Goal: Communication & Community: Answer question/provide support

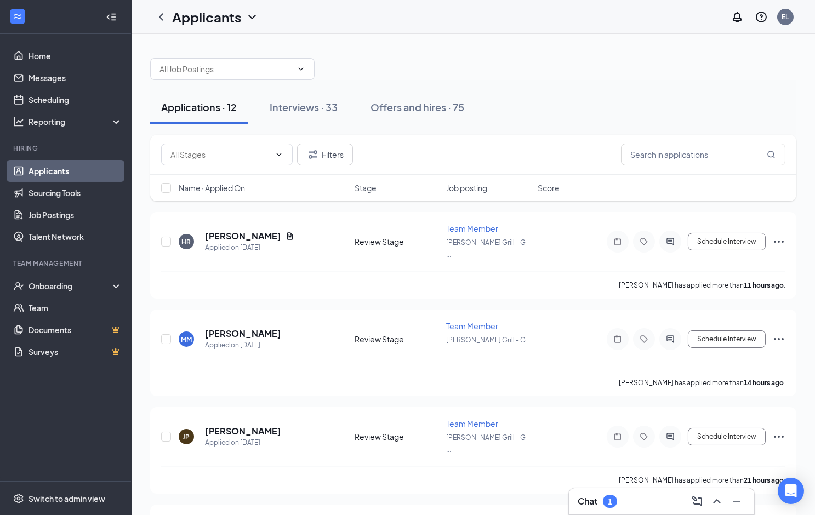
click at [594, 499] on h3 "Chat" at bounding box center [587, 501] width 20 height 12
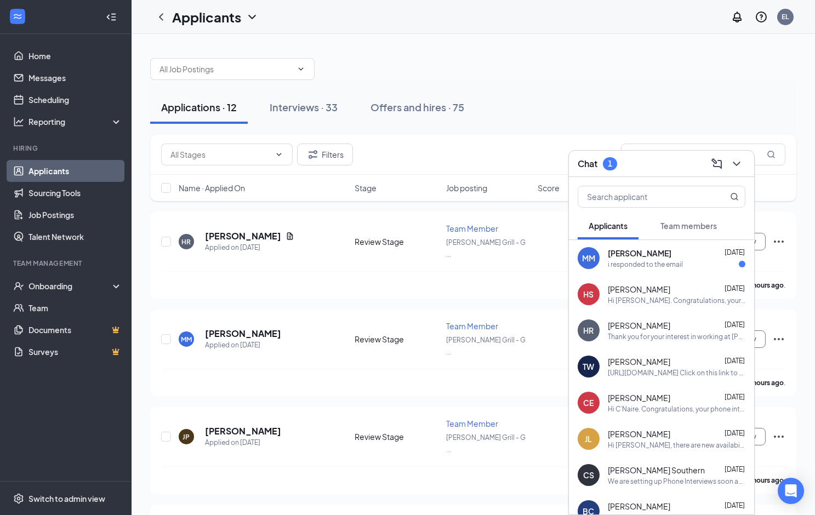
click at [643, 254] on span "[PERSON_NAME]" at bounding box center [640, 253] width 64 height 11
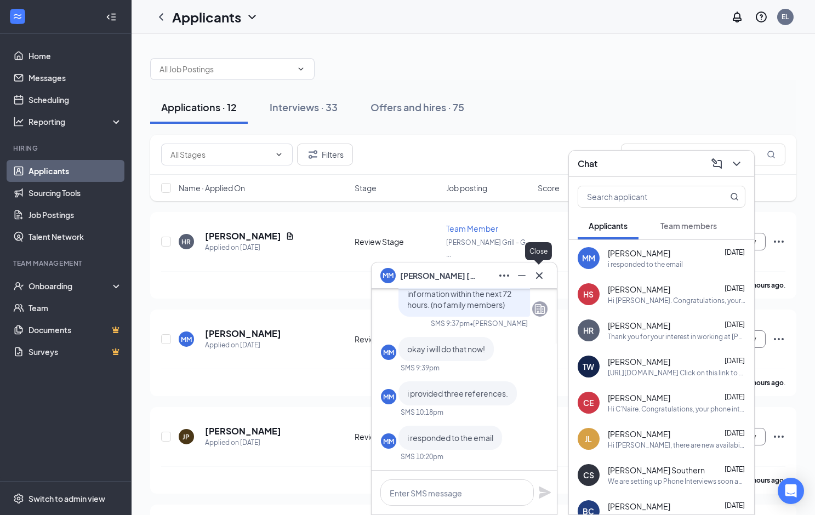
click at [542, 272] on icon "Cross" at bounding box center [539, 275] width 13 height 13
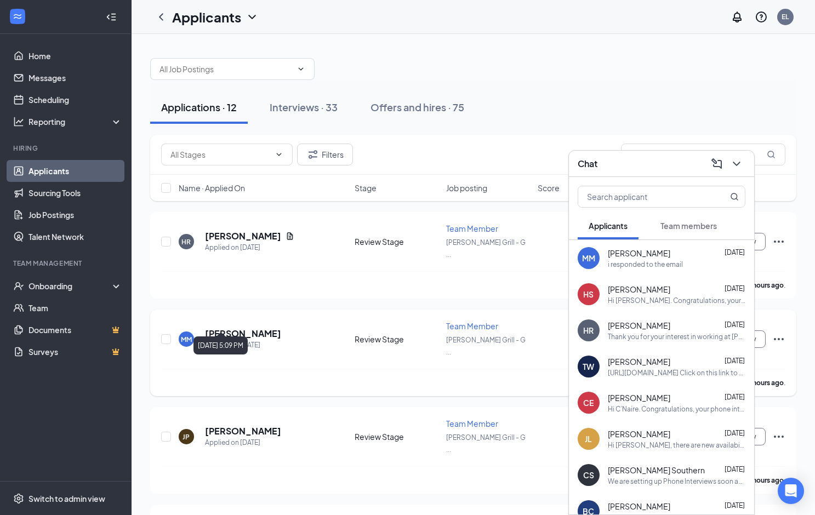
click at [254, 328] on h5 "[PERSON_NAME]" at bounding box center [243, 334] width 76 height 12
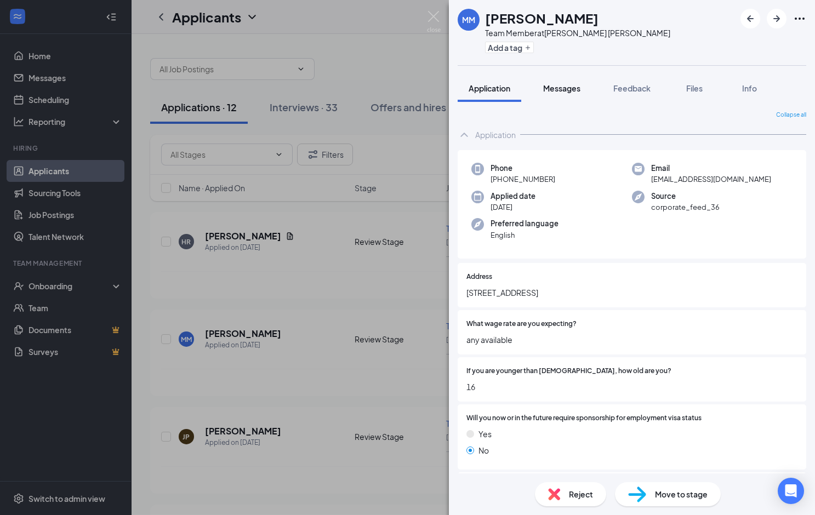
click at [565, 86] on span "Messages" at bounding box center [561, 88] width 37 height 10
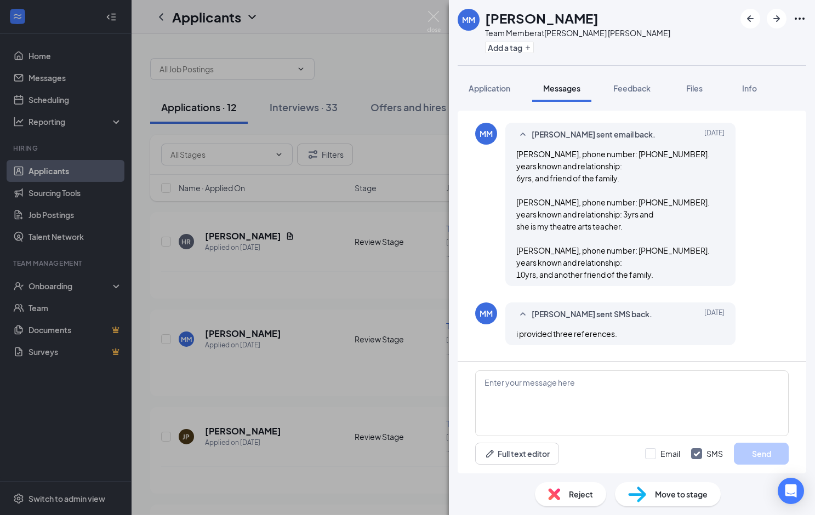
scroll to position [632, 0]
click at [662, 482] on div "Move to stage" at bounding box center [668, 494] width 106 height 24
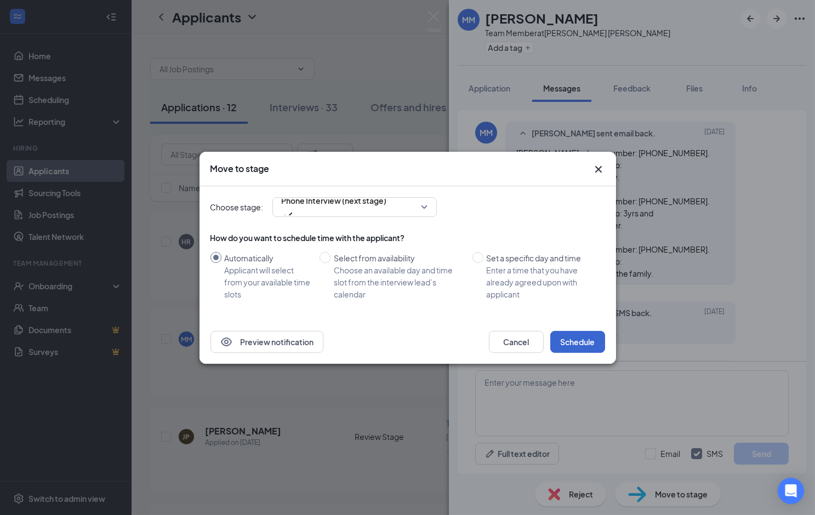
click at [572, 341] on button "Schedule" at bounding box center [577, 342] width 55 height 22
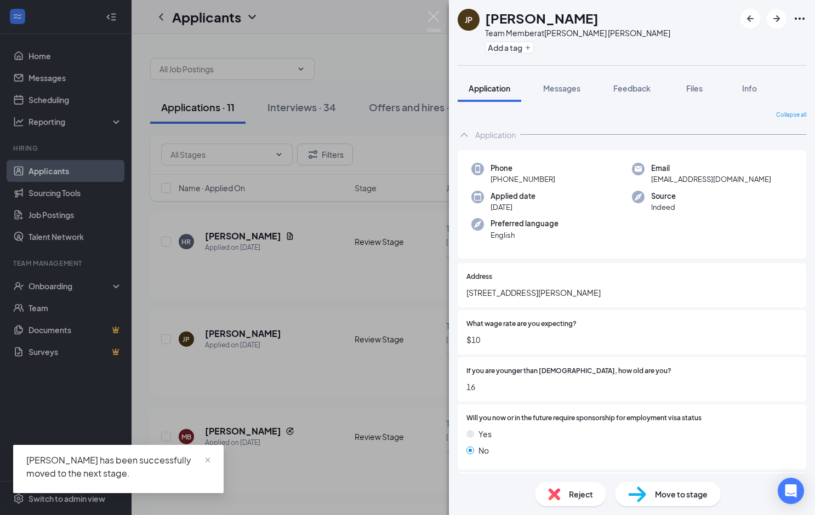
click at [437, 16] on img at bounding box center [434, 21] width 14 height 21
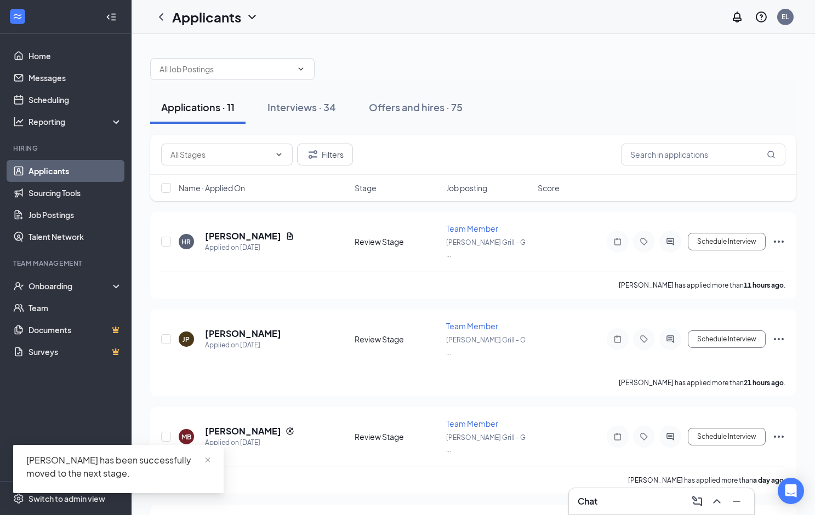
click at [436, 71] on div at bounding box center [473, 63] width 646 height 33
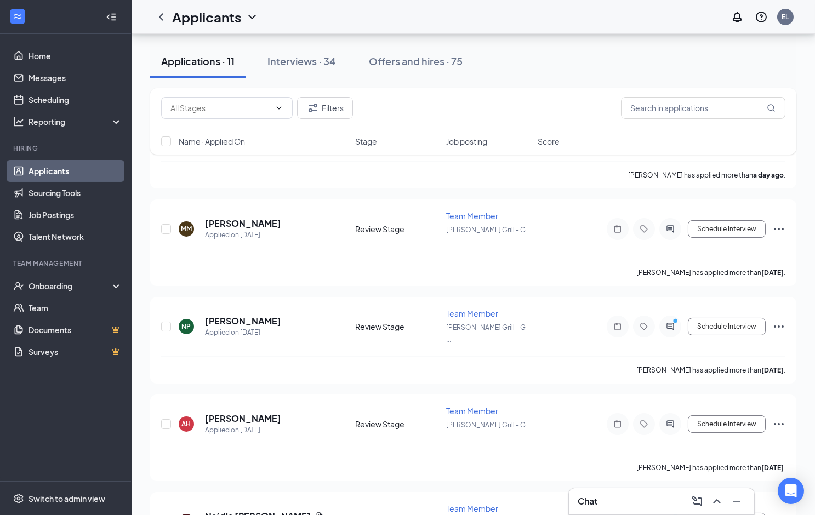
scroll to position [351, 0]
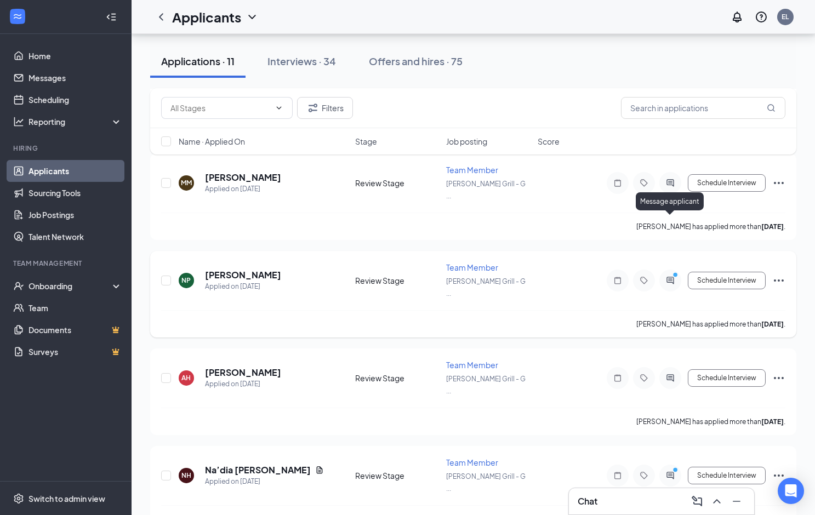
click at [670, 276] on icon "ActiveChat" at bounding box center [669, 280] width 13 height 9
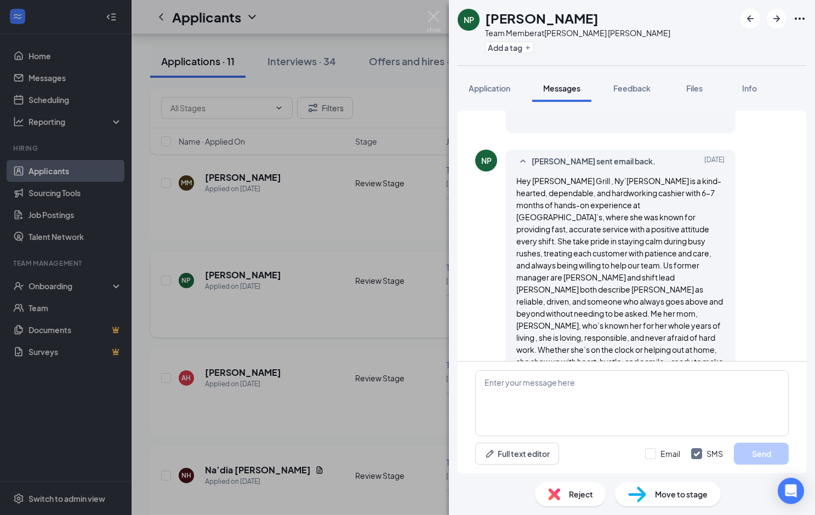
scroll to position [926, 0]
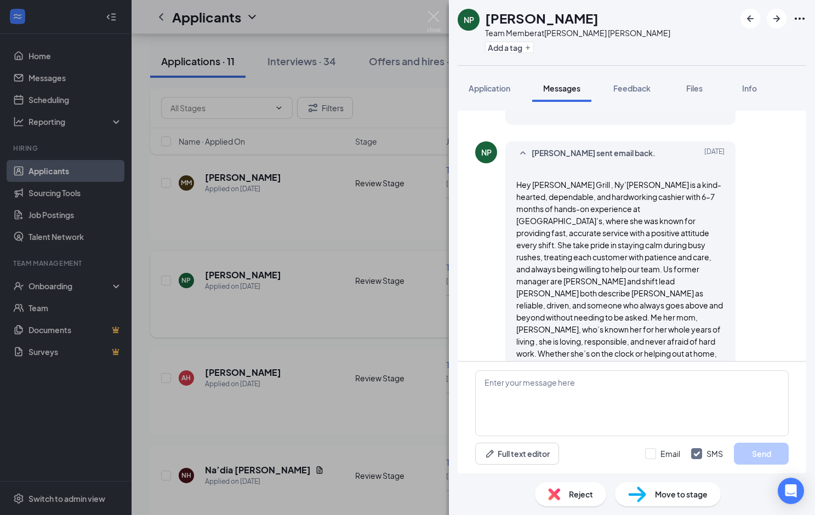
scroll to position [2013, 0]
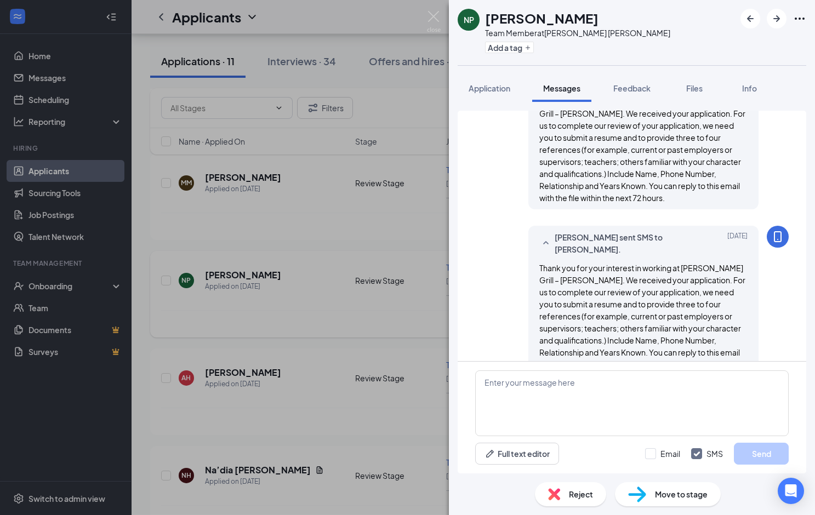
scroll to position [11, 0]
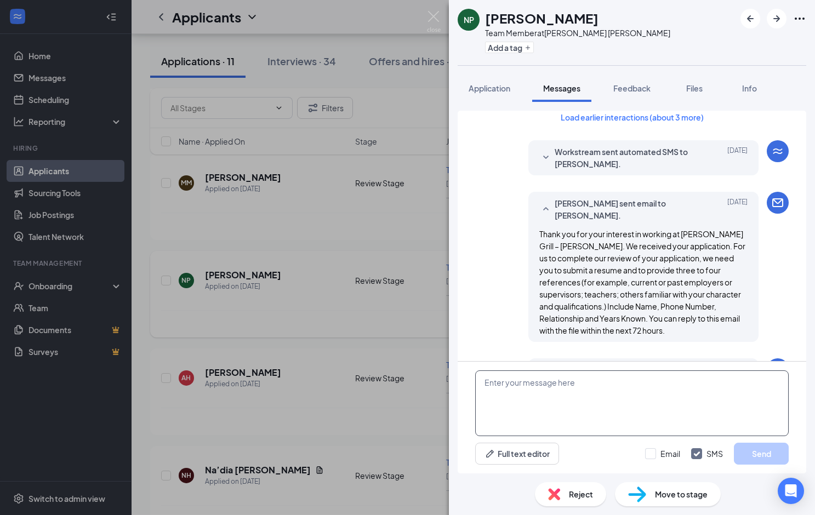
click at [617, 394] on textarea at bounding box center [631, 403] width 313 height 66
type textarea "W"
type textarea "It needs to be 3-4 names, their #, years known, & ur relationship to them. It c…"
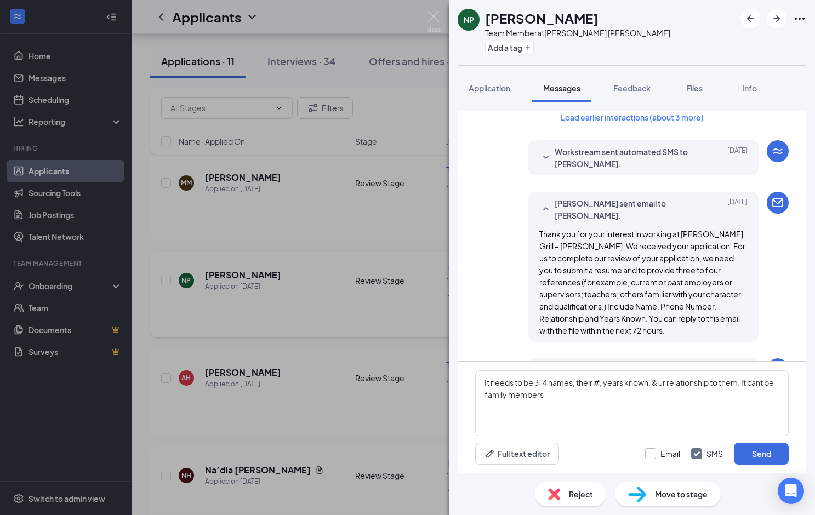
click at [670, 458] on div "Email" at bounding box center [670, 453] width 20 height 11
click at [670, 458] on input "Email" at bounding box center [662, 453] width 35 height 11
checkbox input "true"
click at [761, 454] on button "Send" at bounding box center [761, 454] width 55 height 22
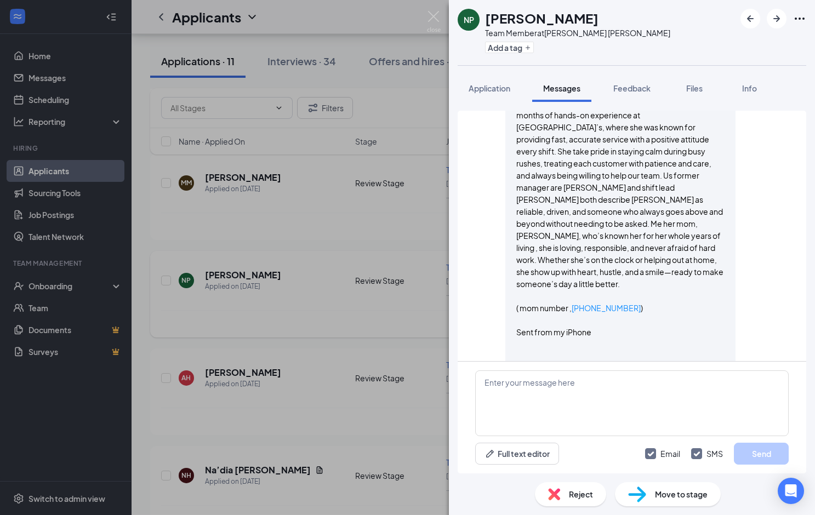
scroll to position [2407, 0]
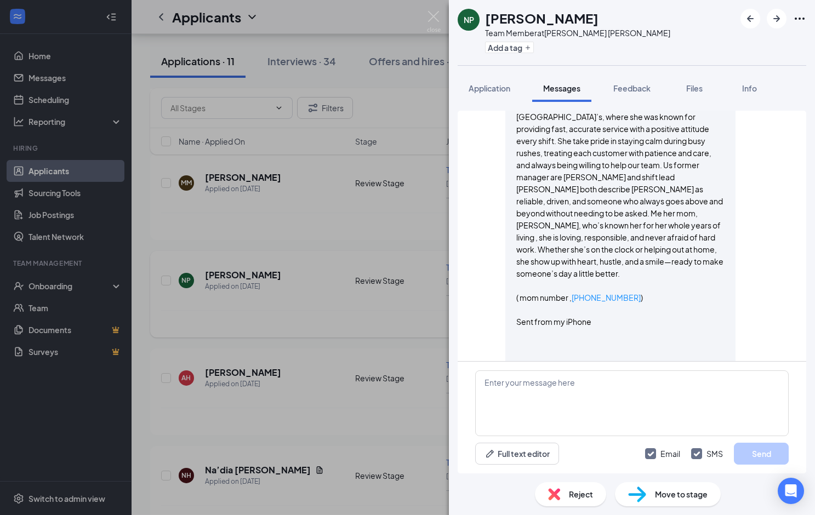
click at [439, 21] on img at bounding box center [434, 21] width 14 height 21
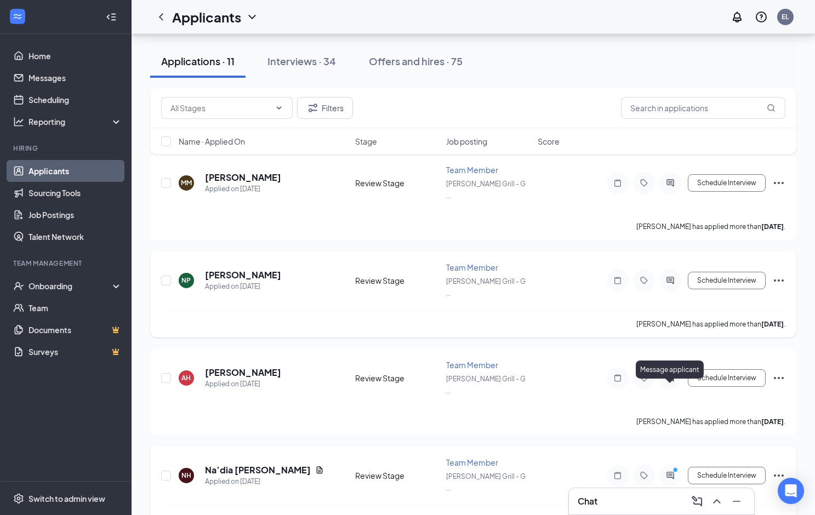
click at [672, 472] on icon "ActiveChat" at bounding box center [669, 475] width 7 height 7
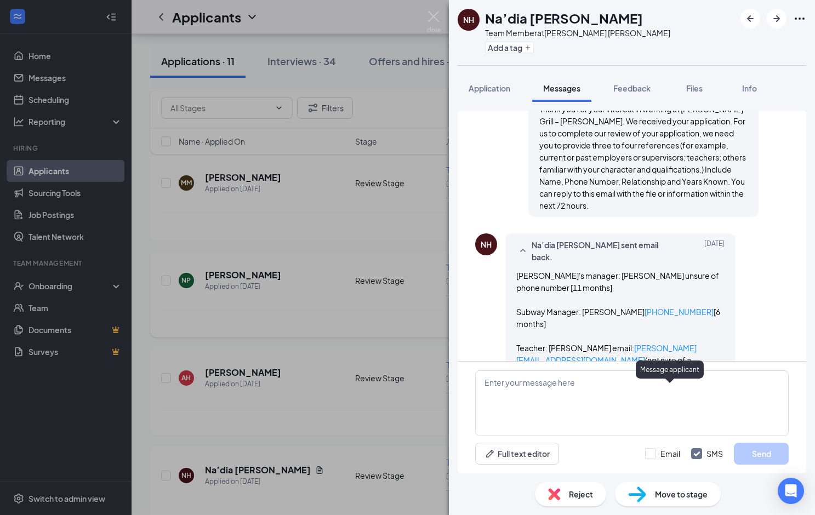
scroll to position [356, 0]
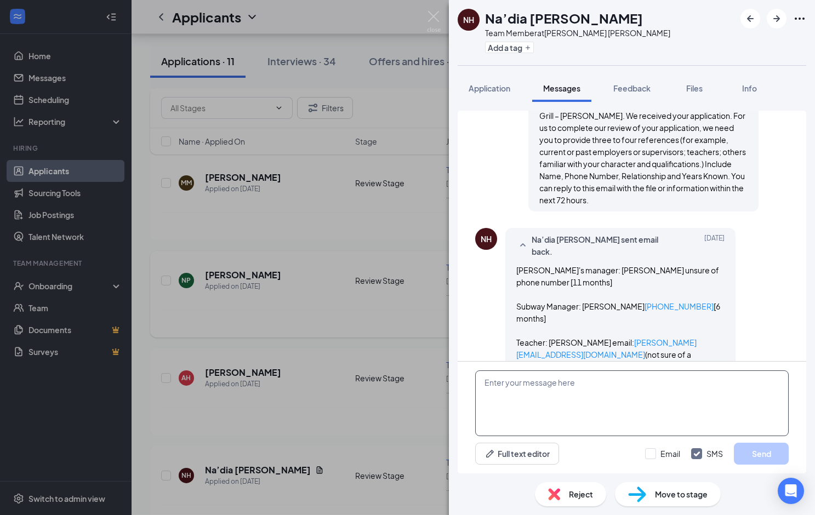
click at [593, 400] on textarea at bounding box center [631, 403] width 313 height 66
type textarea "I will need phone numbers so I would choose 2 more people"
click at [671, 458] on div "Email" at bounding box center [670, 453] width 20 height 11
click at [671, 458] on input "Email" at bounding box center [662, 453] width 35 height 11
checkbox input "true"
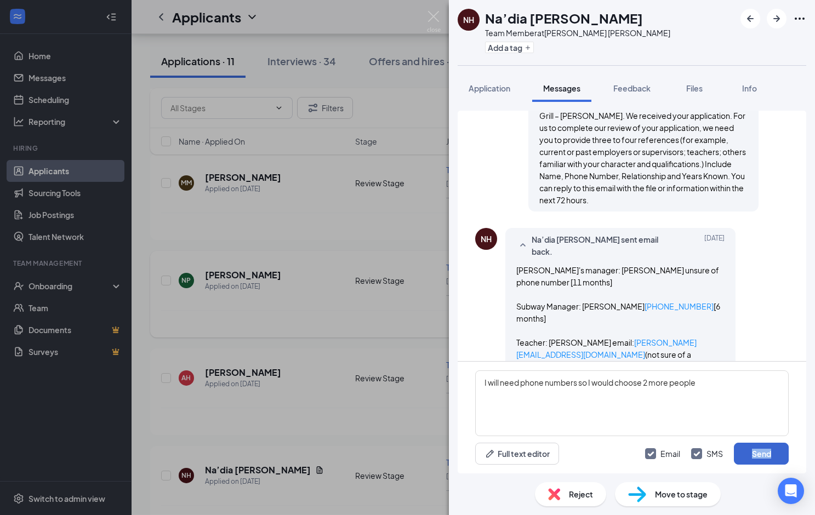
click at [733, 460] on div "Email SMS Send" at bounding box center [717, 454] width 144 height 22
click at [746, 460] on button "Send" at bounding box center [761, 454] width 55 height 22
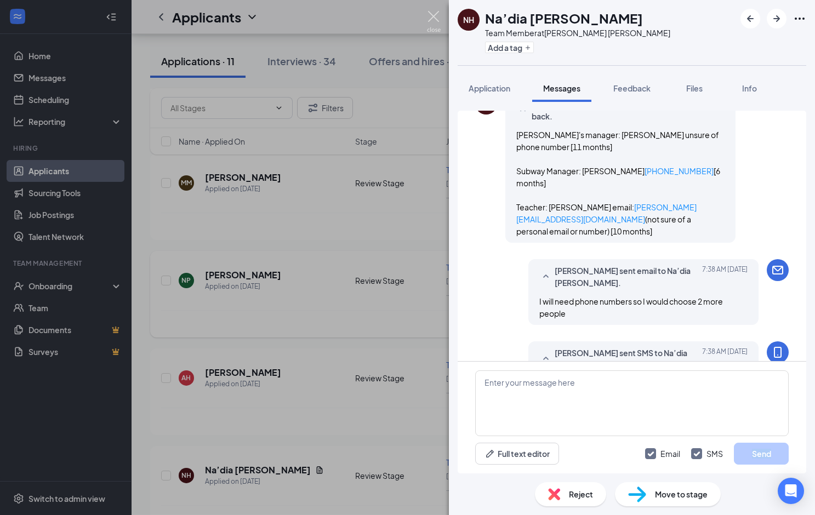
scroll to position [517, 0]
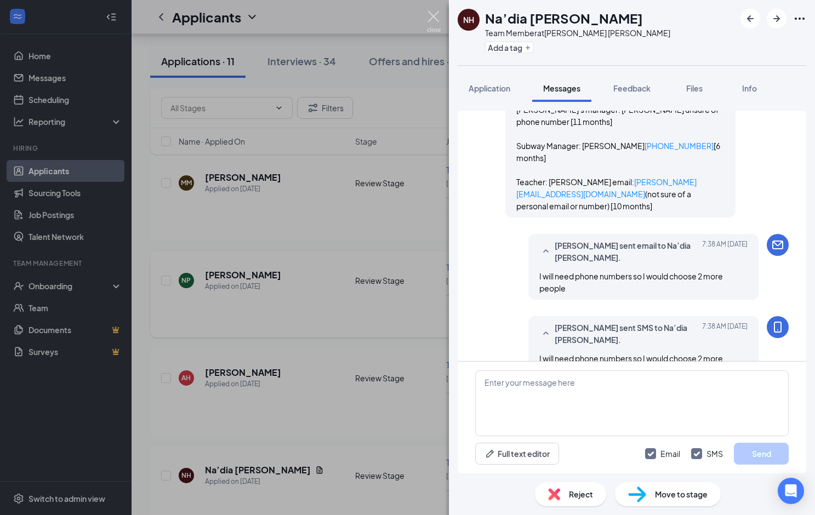
click at [436, 18] on img at bounding box center [434, 21] width 14 height 21
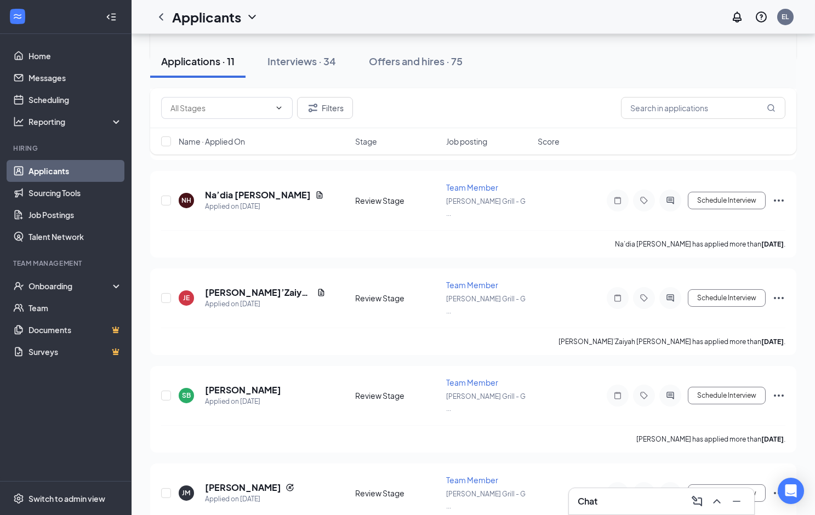
scroll to position [625, 0]
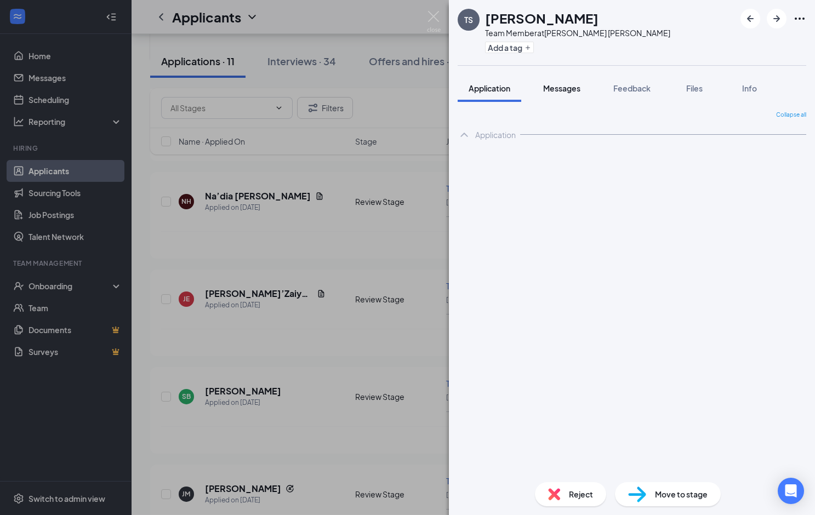
click at [560, 95] on button "Messages" at bounding box center [561, 88] width 59 height 27
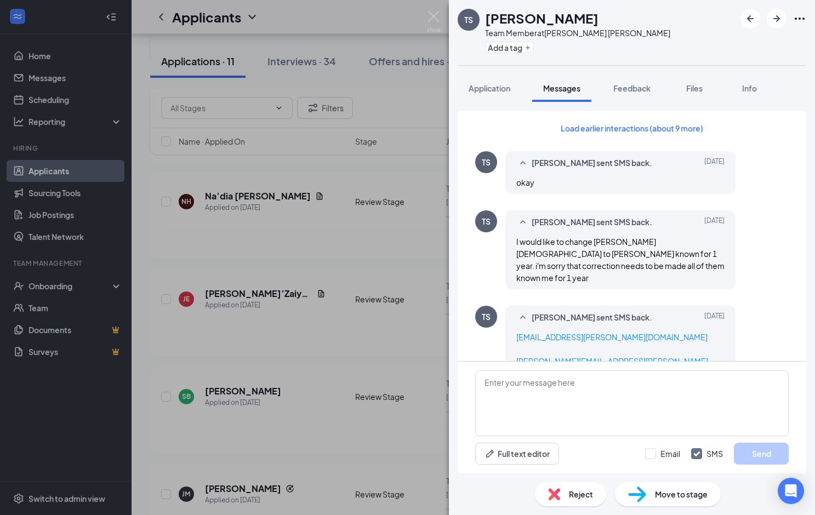
scroll to position [699, 0]
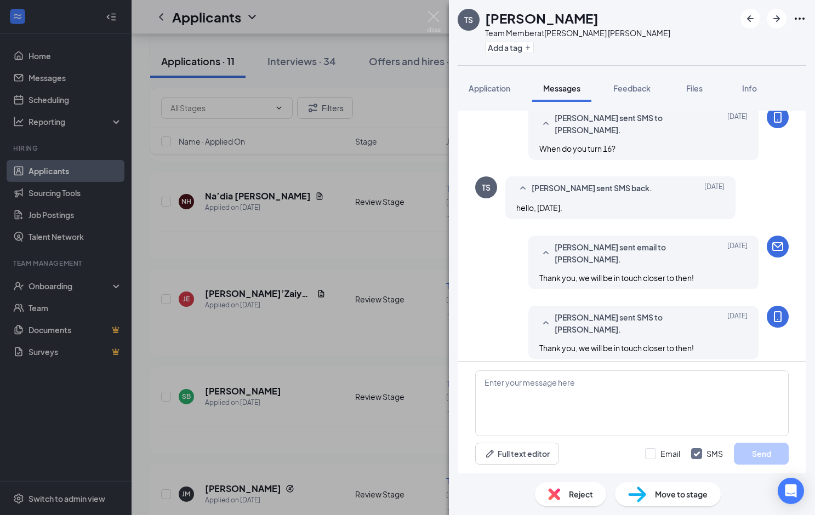
click at [439, 21] on img at bounding box center [434, 21] width 14 height 21
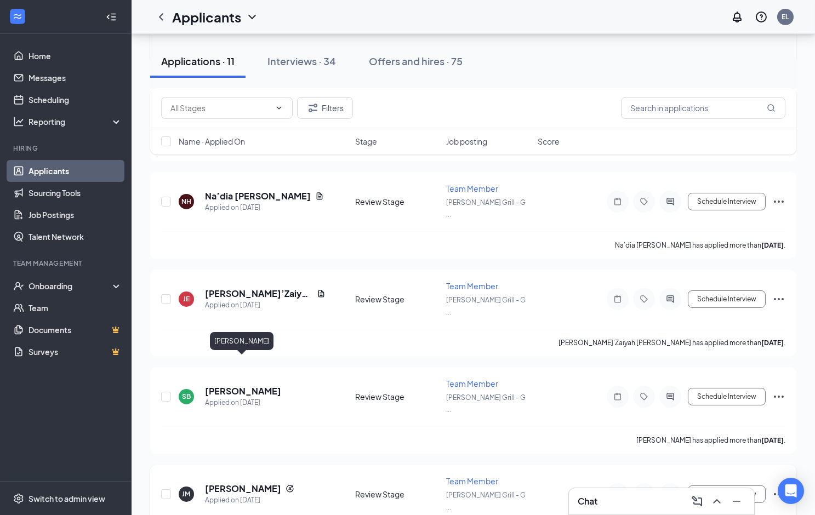
click at [245, 483] on h5 "[PERSON_NAME]" at bounding box center [243, 489] width 76 height 12
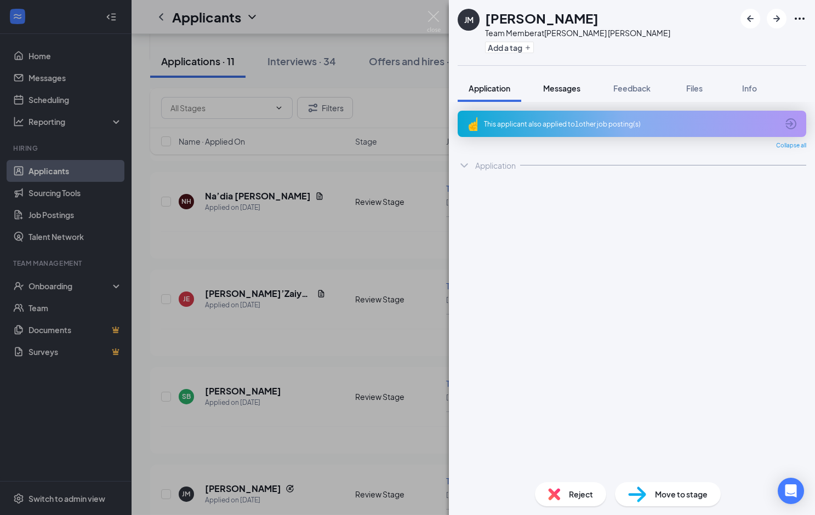
click at [560, 96] on button "Messages" at bounding box center [561, 88] width 59 height 27
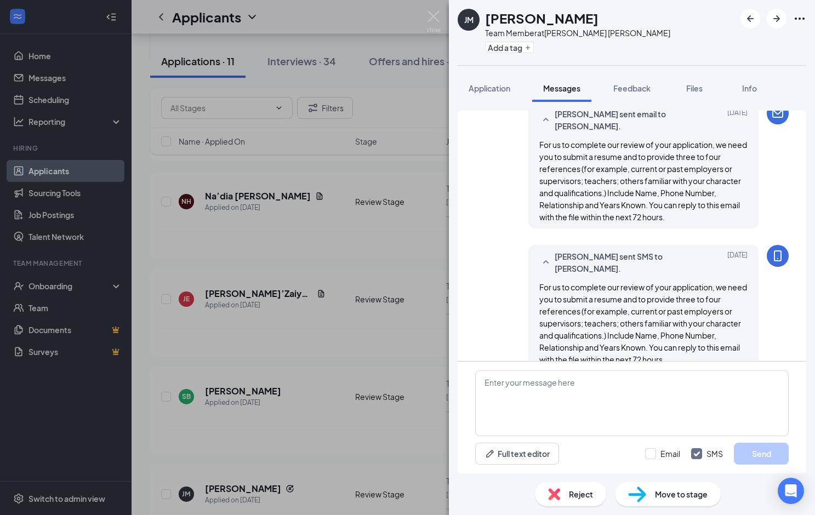
scroll to position [694, 0]
click at [441, 24] on div "[PERSON_NAME] Team Member at [PERSON_NAME] [PERSON_NAME] Add a tag Application …" at bounding box center [407, 257] width 815 height 515
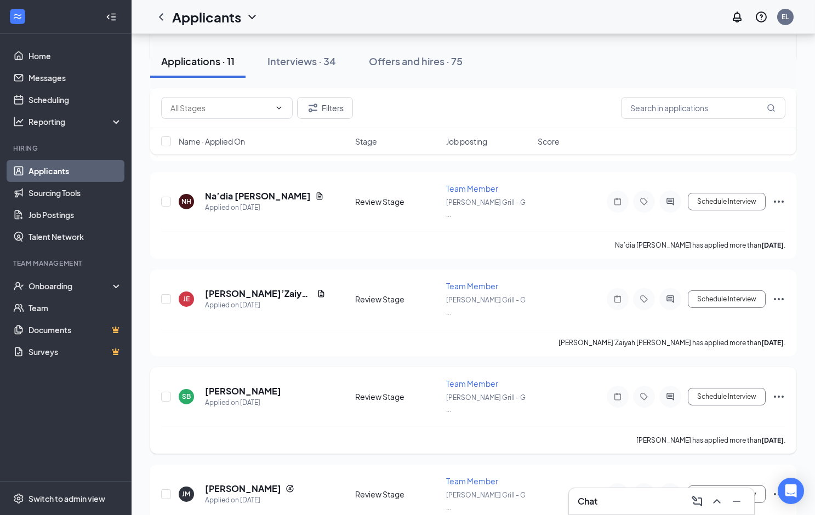
click at [245, 397] on div "Applied on [DATE]" at bounding box center [243, 402] width 76 height 11
click at [240, 385] on h5 "[PERSON_NAME]" at bounding box center [243, 391] width 76 height 12
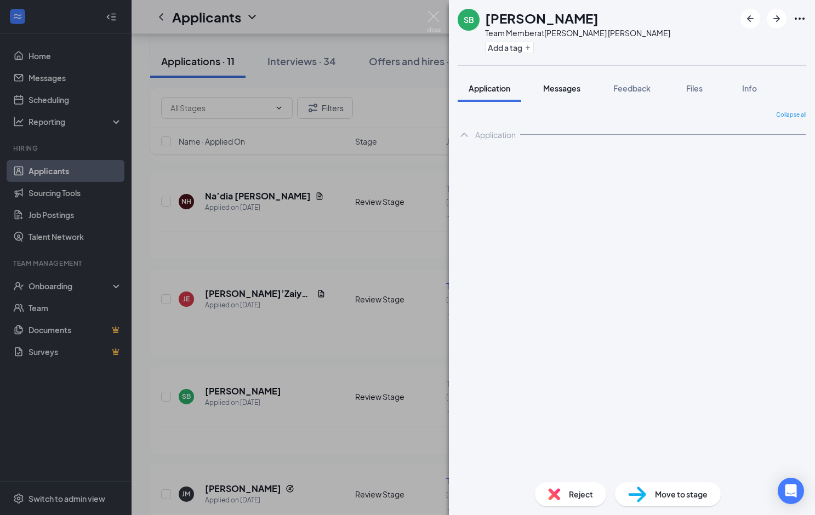
click at [558, 92] on span "Messages" at bounding box center [561, 88] width 37 height 10
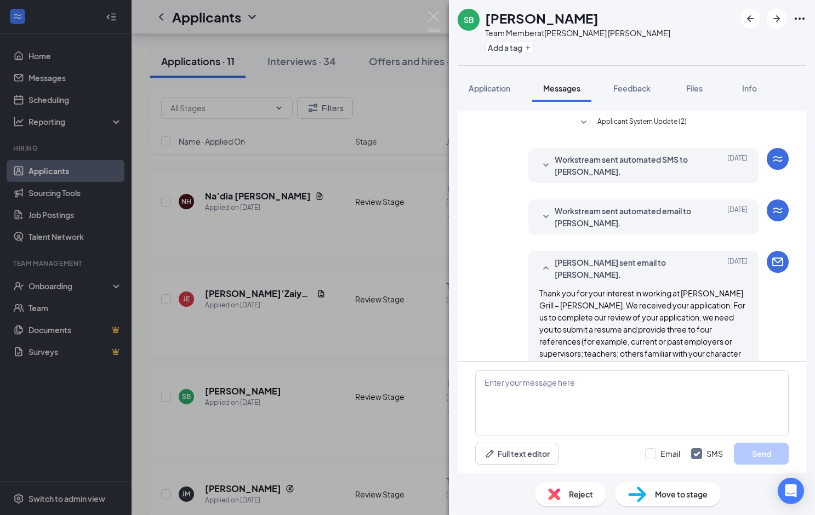
scroll to position [638, 0]
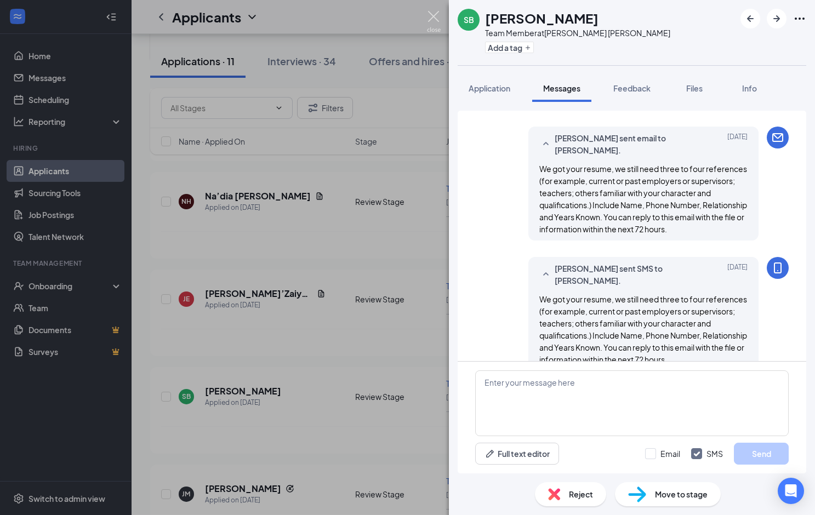
click at [435, 14] on img at bounding box center [434, 21] width 14 height 21
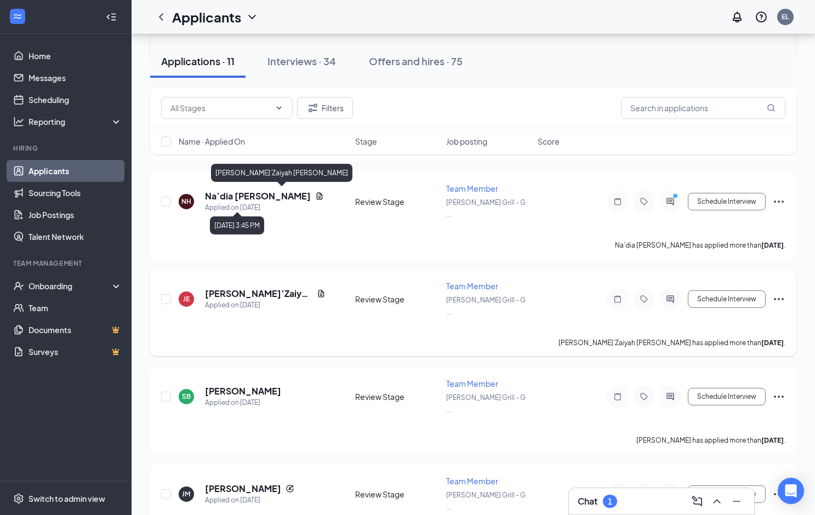
click at [242, 288] on h5 "[PERSON_NAME]’Zaiyah [PERSON_NAME]" at bounding box center [258, 294] width 107 height 12
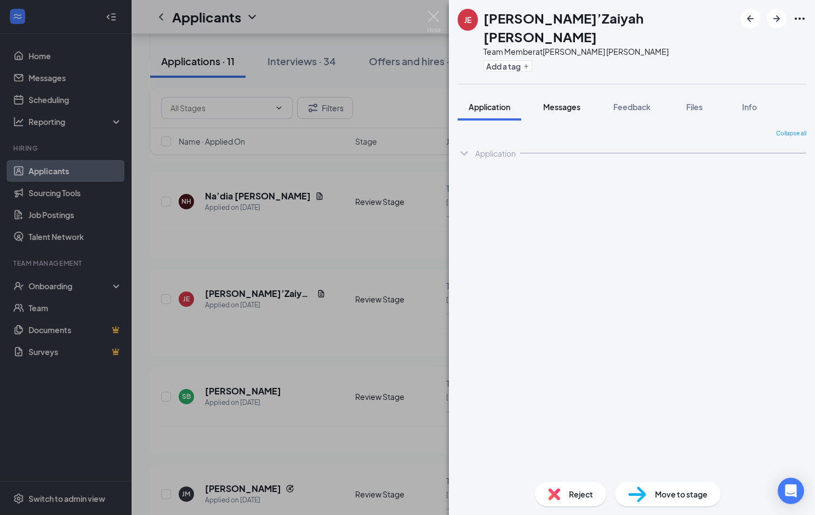
click at [569, 102] on span "Messages" at bounding box center [561, 107] width 37 height 10
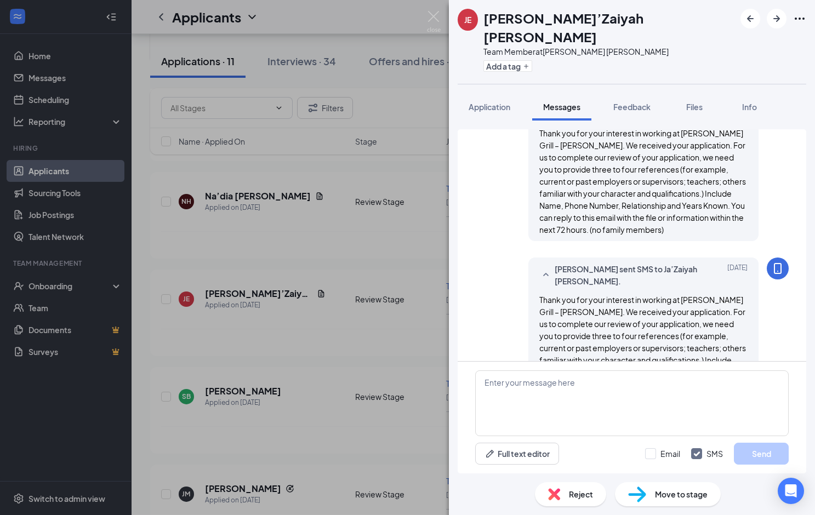
scroll to position [205, 0]
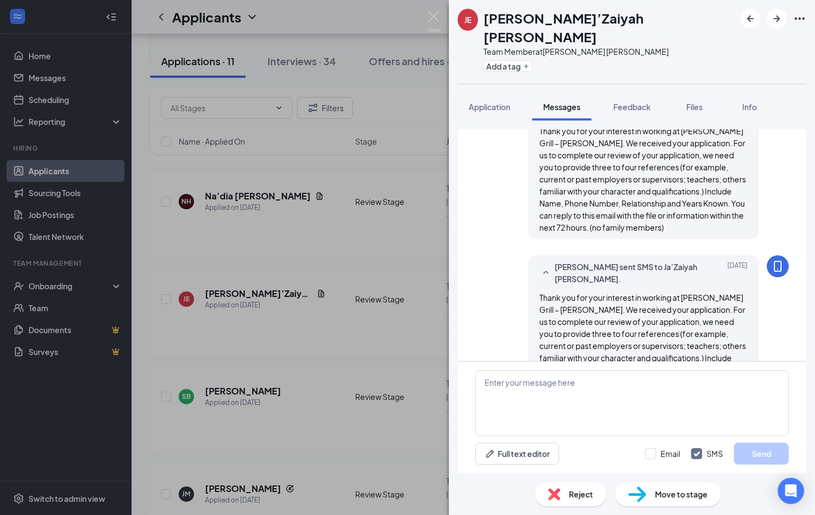
click at [437, 17] on img at bounding box center [434, 21] width 14 height 21
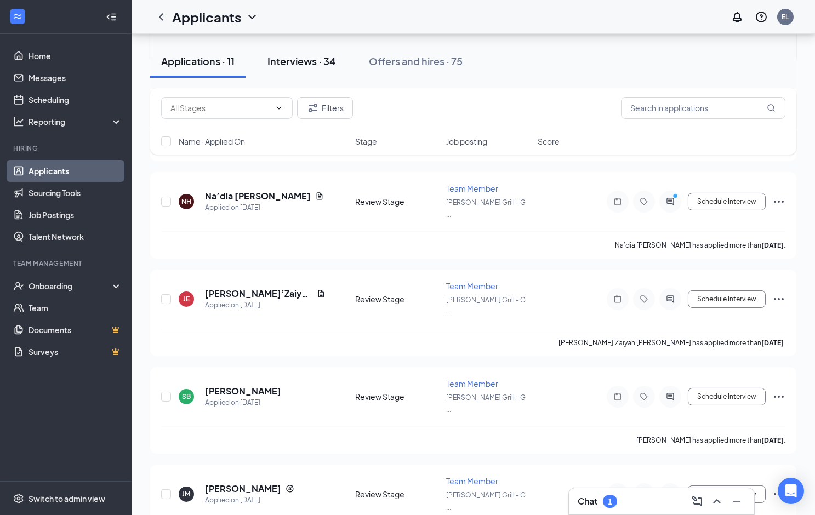
click at [327, 64] on div "Interviews · 34" at bounding box center [301, 61] width 68 height 14
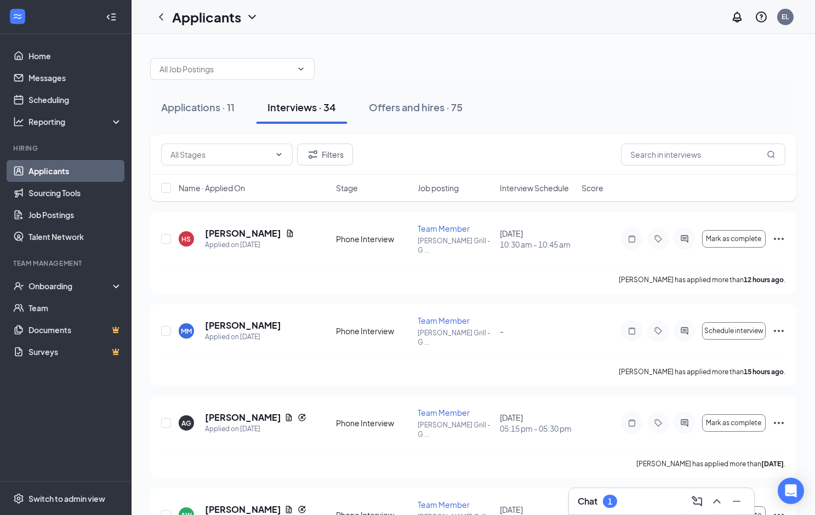
click at [327, 63] on div at bounding box center [473, 63] width 646 height 33
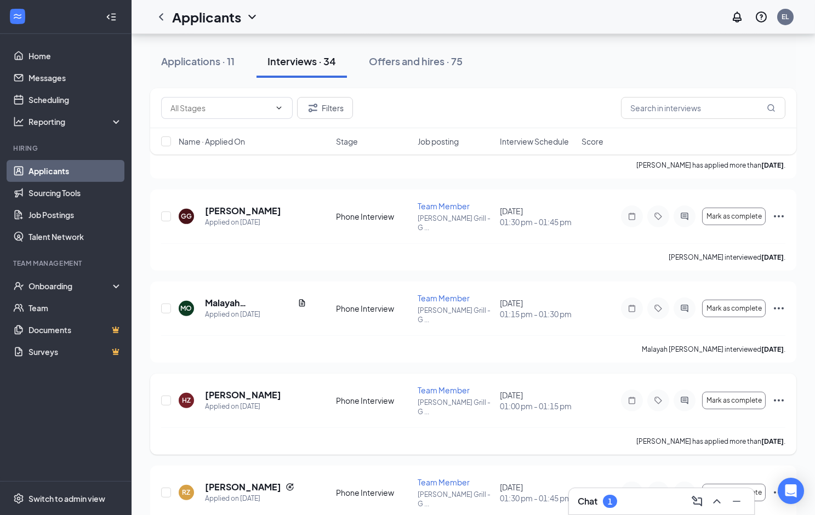
scroll to position [1722, 0]
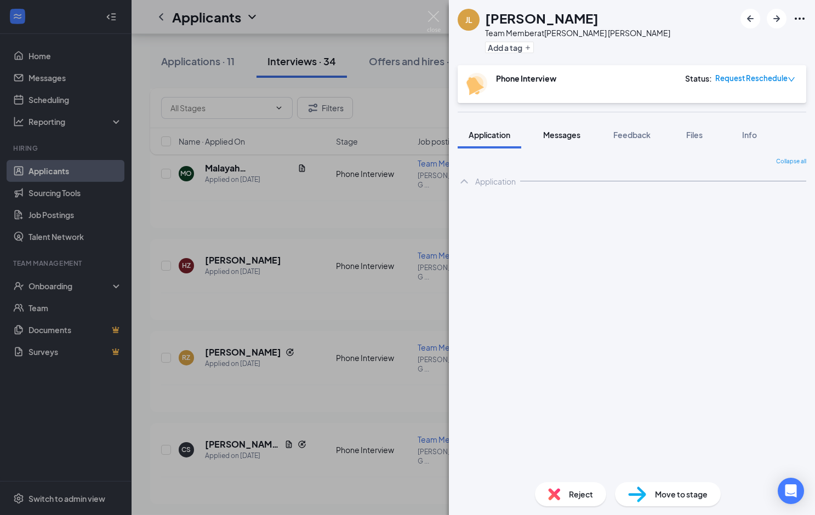
click at [568, 125] on button "Messages" at bounding box center [561, 134] width 59 height 27
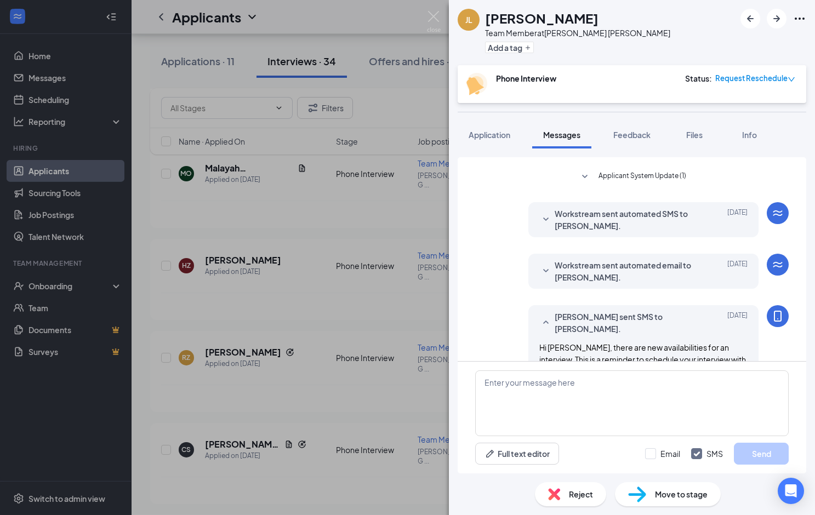
scroll to position [264, 0]
click at [546, 203] on div "Workstream sent automated SMS to [PERSON_NAME]. [DATE] Hi [PERSON_NAME]. Unfort…" at bounding box center [643, 220] width 230 height 35
click at [545, 214] on icon "SmallChevronDown" at bounding box center [545, 220] width 13 height 13
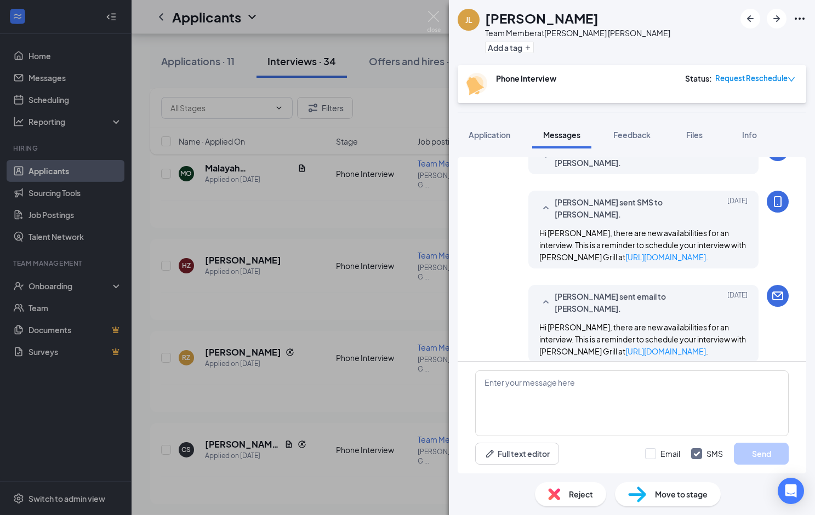
scroll to position [458, 0]
click at [432, 9] on div "[PERSON_NAME] Team Member at [PERSON_NAME] [PERSON_NAME] Add a tag Phone Interv…" at bounding box center [407, 257] width 815 height 515
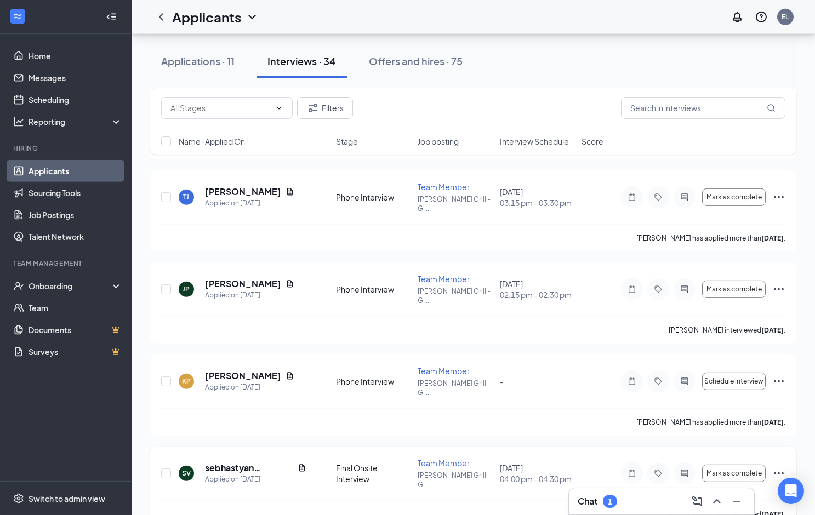
scroll to position [2334, 0]
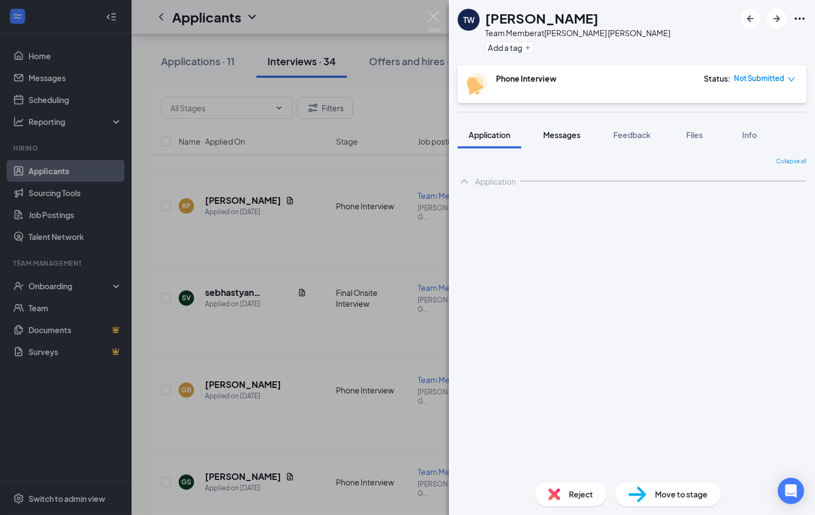
click at [553, 141] on button "Messages" at bounding box center [561, 134] width 59 height 27
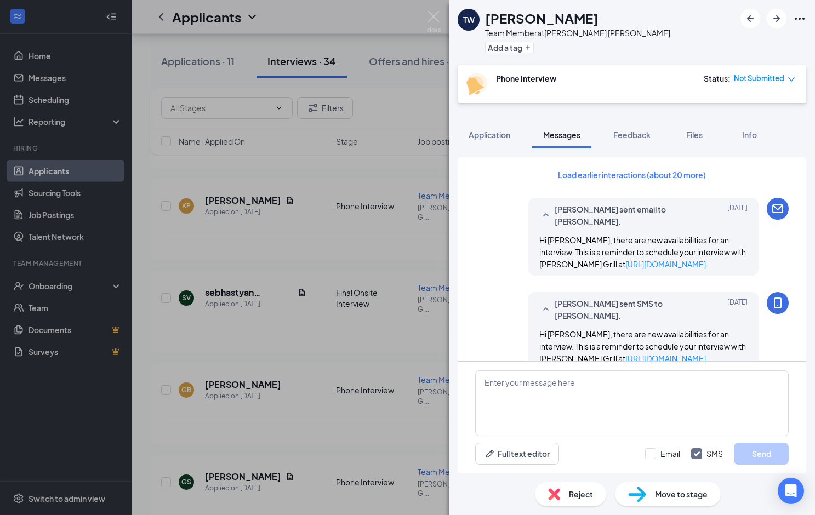
scroll to position [663, 0]
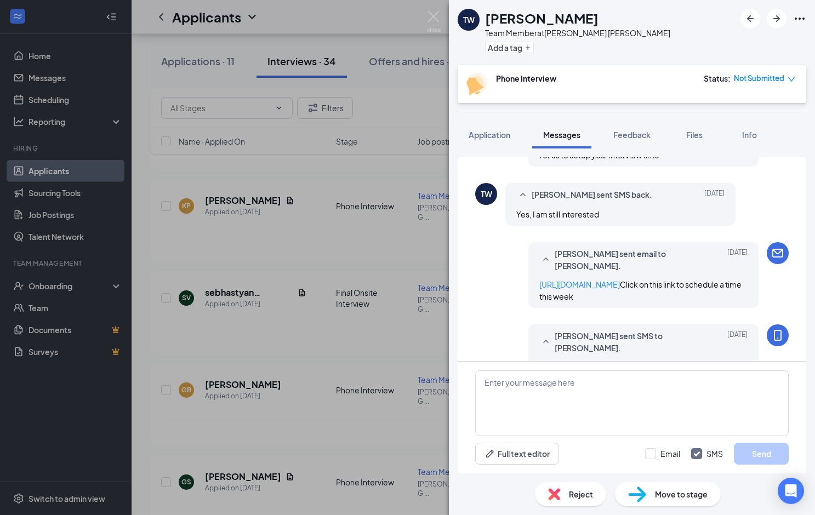
click at [481, 259] on div "[PERSON_NAME] sent email to [PERSON_NAME]. [DATE] [URL][DOMAIN_NAME] Click on t…" at bounding box center [631, 277] width 313 height 71
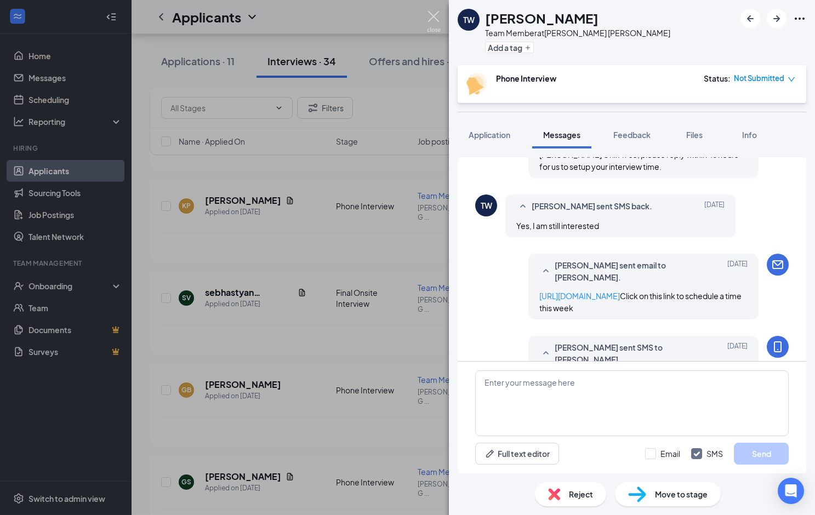
click at [433, 21] on img at bounding box center [434, 21] width 14 height 21
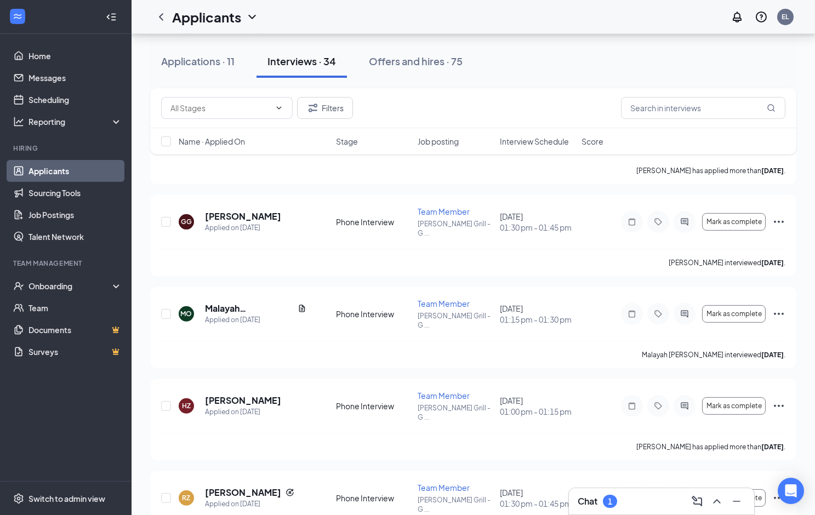
scroll to position [1159, 0]
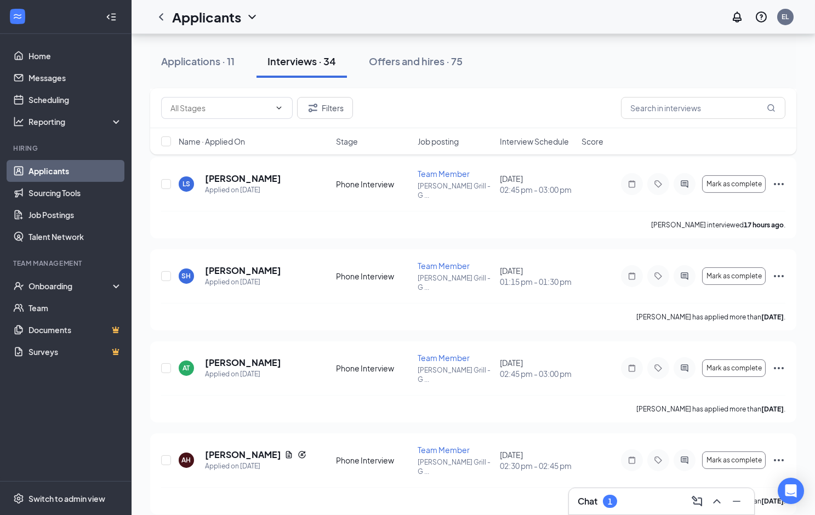
click at [628, 501] on div "Chat 1" at bounding box center [661, 502] width 168 height 18
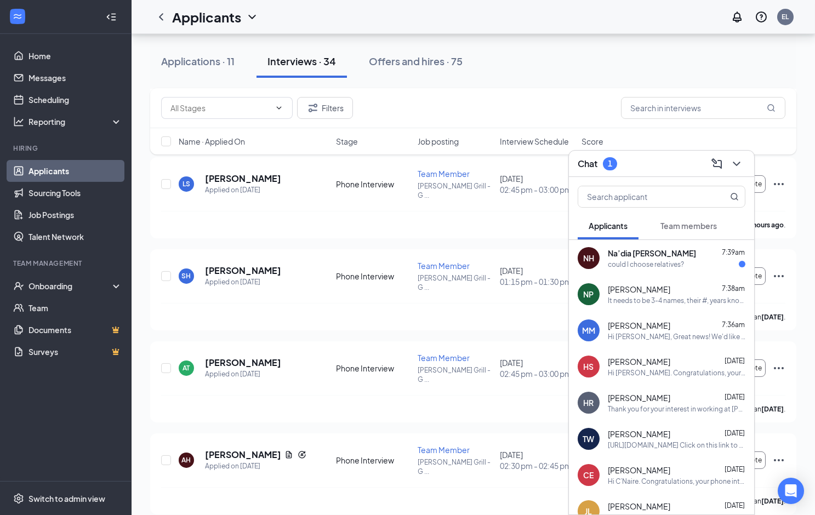
click at [638, 254] on span "Na’dia [PERSON_NAME]" at bounding box center [652, 253] width 88 height 11
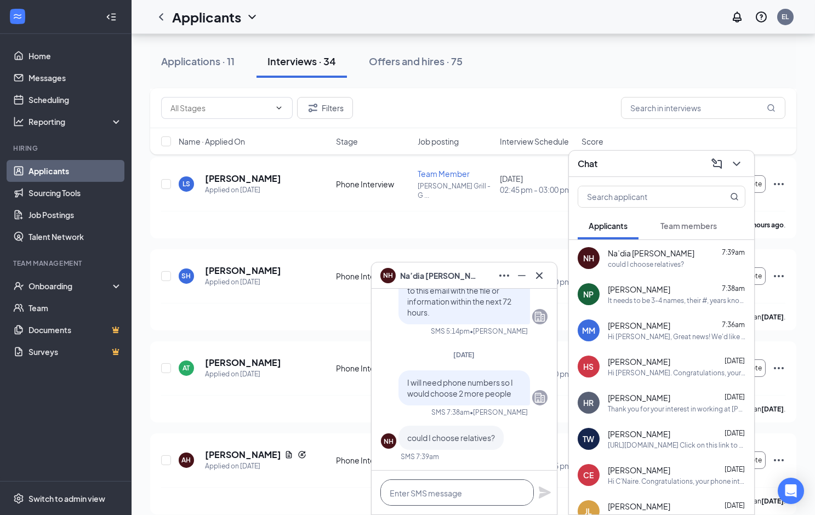
click at [464, 488] on textarea at bounding box center [456, 492] width 153 height 26
type textarea "They cant be relatives"
click at [550, 499] on icon "Plane" at bounding box center [544, 492] width 13 height 13
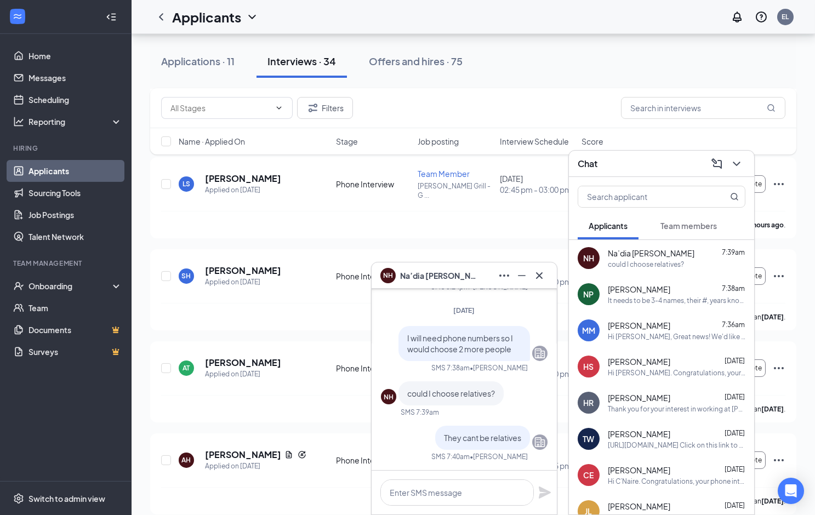
click at [542, 275] on icon "Cross" at bounding box center [539, 275] width 13 height 13
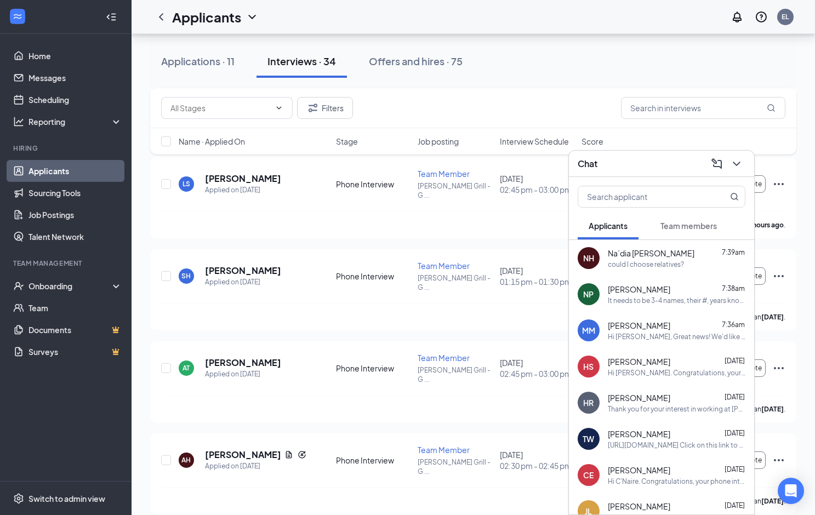
click at [741, 158] on icon "ChevronDown" at bounding box center [736, 163] width 13 height 13
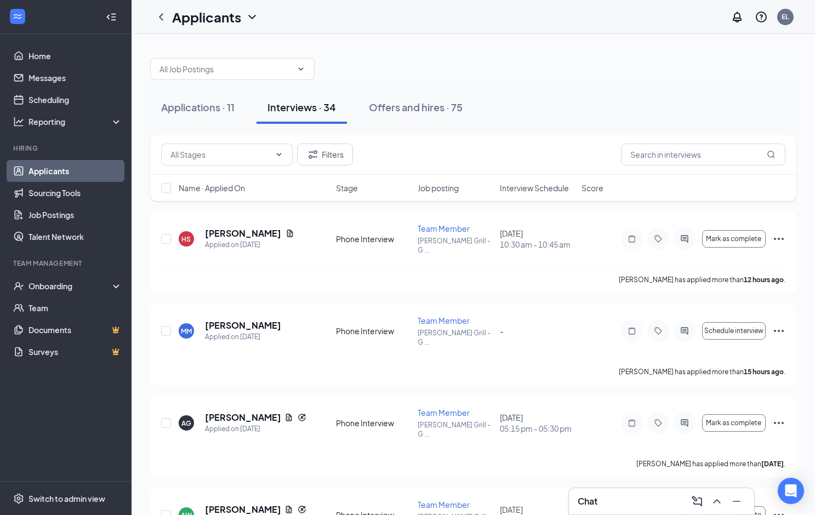
scroll to position [0, 0]
click at [74, 59] on link "Home" at bounding box center [75, 56] width 94 height 22
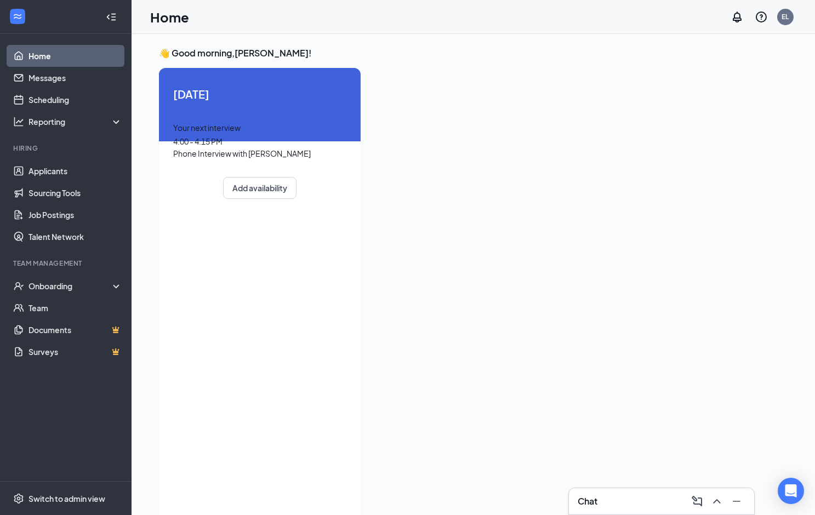
click at [425, 149] on div at bounding box center [578, 290] width 418 height 445
click at [388, 118] on div at bounding box center [578, 290] width 418 height 445
click at [79, 168] on link "Applicants" at bounding box center [75, 171] width 94 height 22
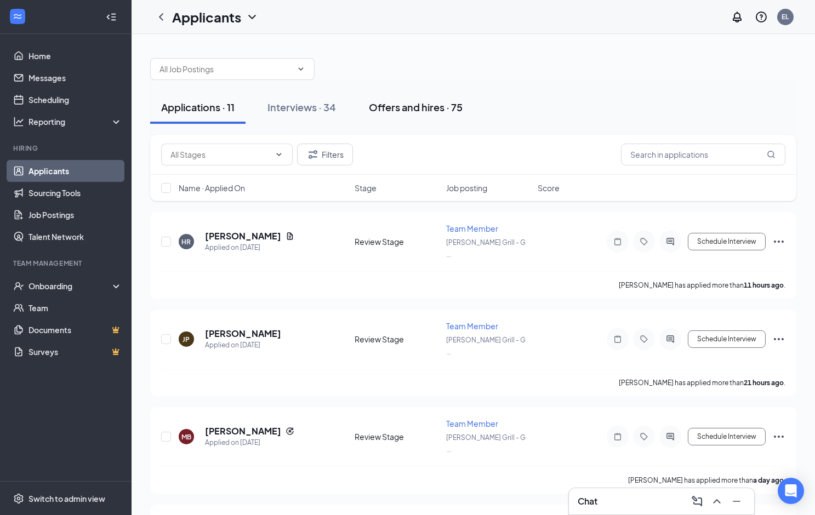
click at [414, 112] on div "Offers and hires · 75" at bounding box center [416, 107] width 94 height 14
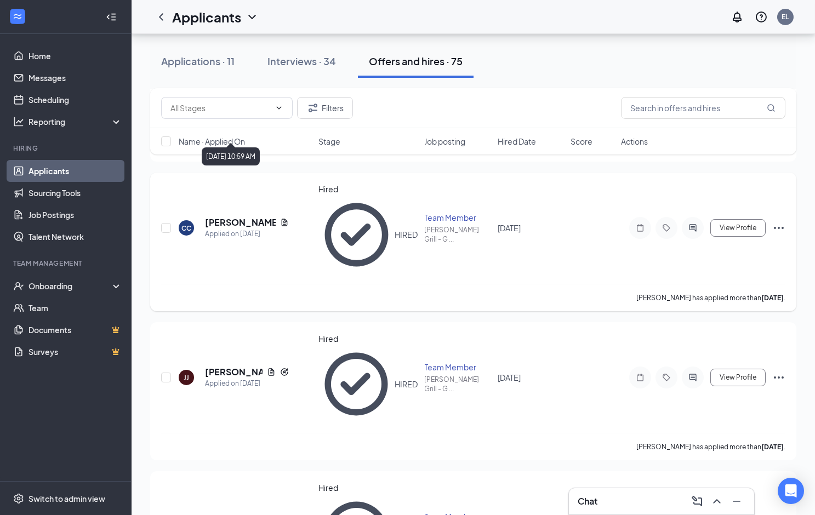
scroll to position [202, 0]
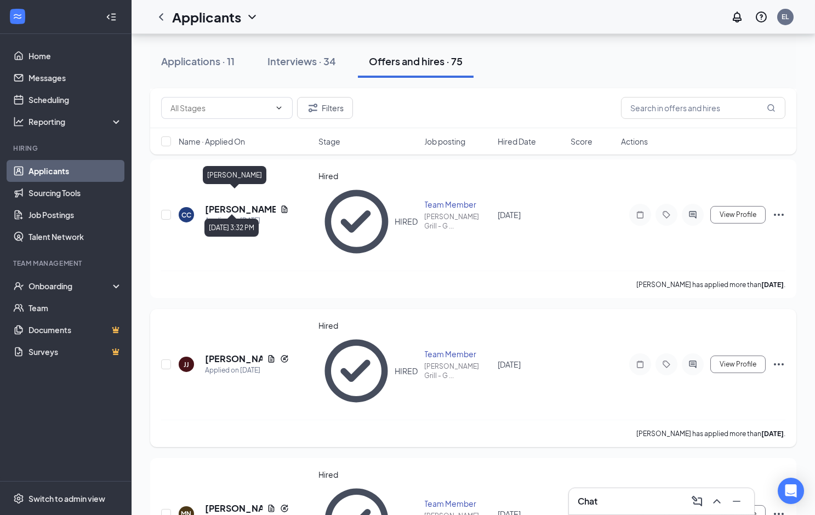
click at [219, 353] on h5 "[PERSON_NAME]" at bounding box center [234, 359] width 58 height 12
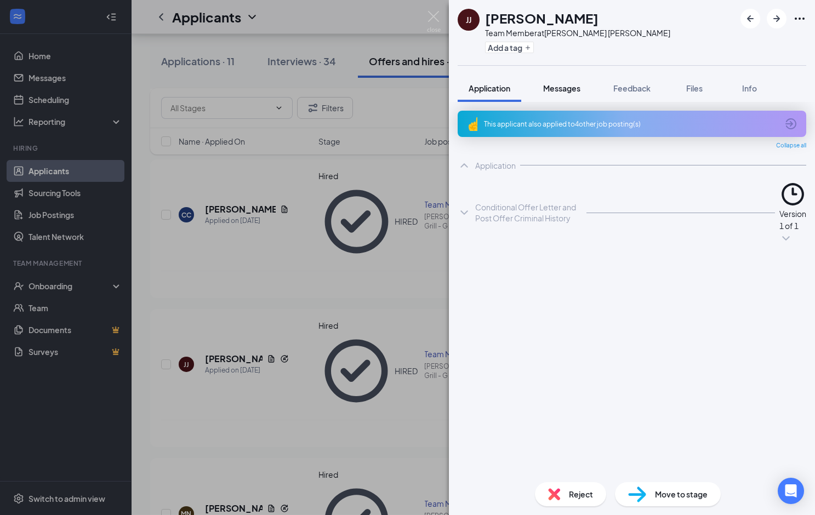
click at [560, 93] on button "Messages" at bounding box center [561, 88] width 59 height 27
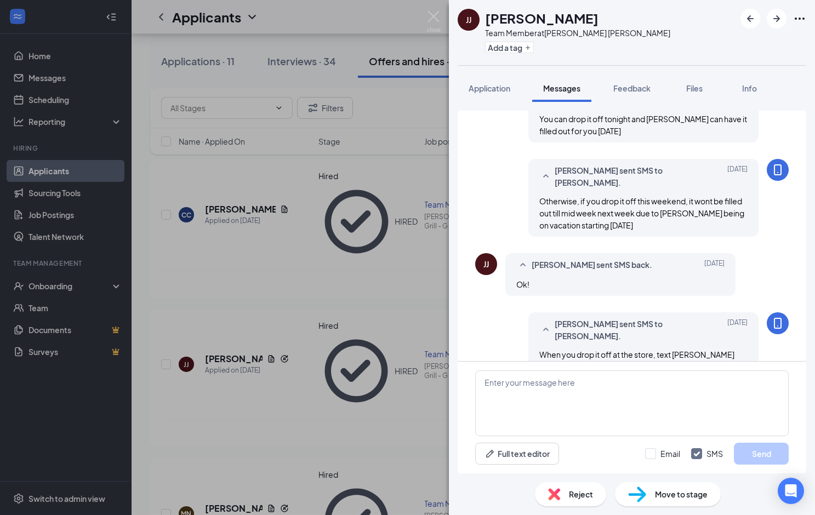
scroll to position [645, 0]
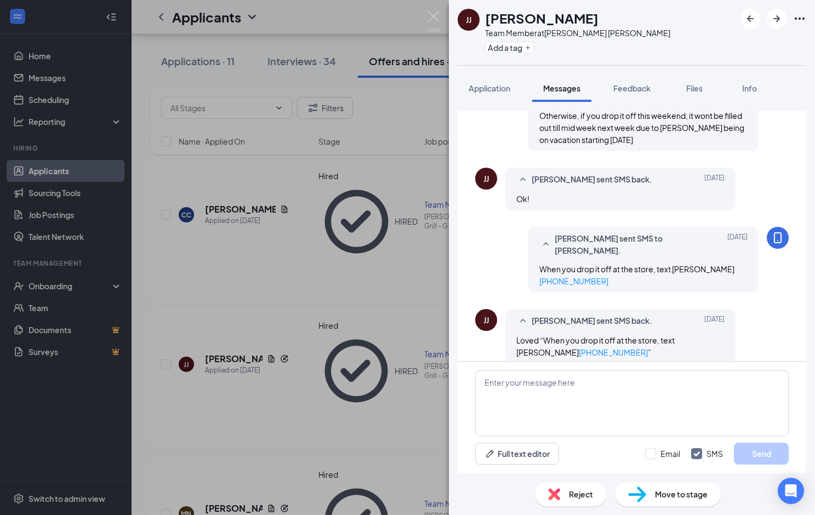
click at [511, 258] on div "[PERSON_NAME] sent SMS to [PERSON_NAME]. [DATE] When you drop it off at the sto…" at bounding box center [631, 262] width 313 height 71
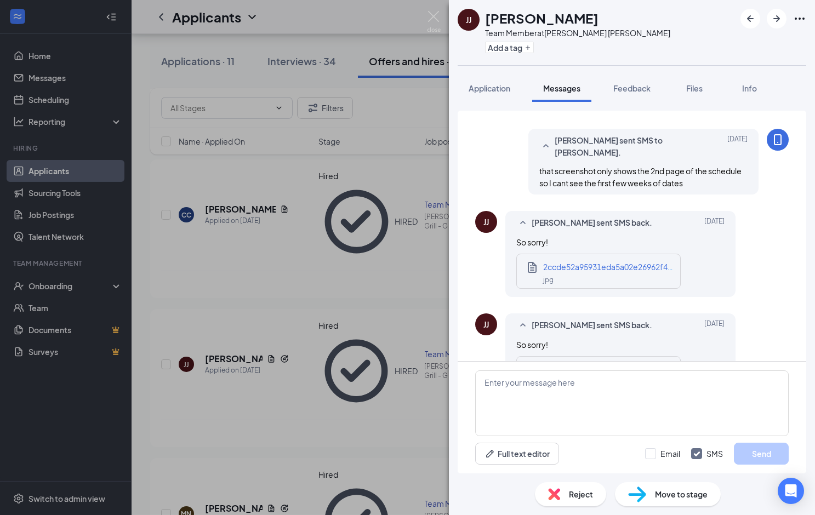
scroll to position [30, 0]
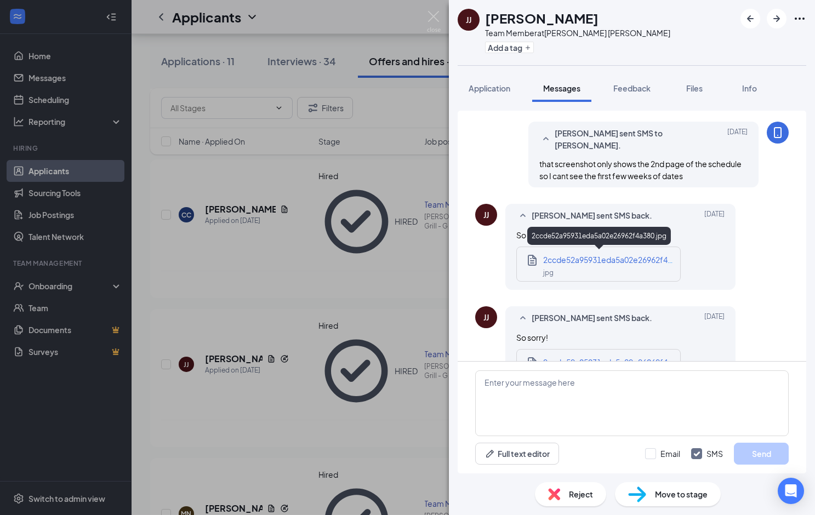
click at [593, 256] on span "2ccde52a95931eda5a02e26962f4a380.jpg" at bounding box center [621, 260] width 156 height 10
click at [426, 19] on div "[PERSON_NAME] [PERSON_NAME] Team Member at [PERSON_NAME] [PERSON_NAME] Add a ta…" at bounding box center [407, 257] width 815 height 515
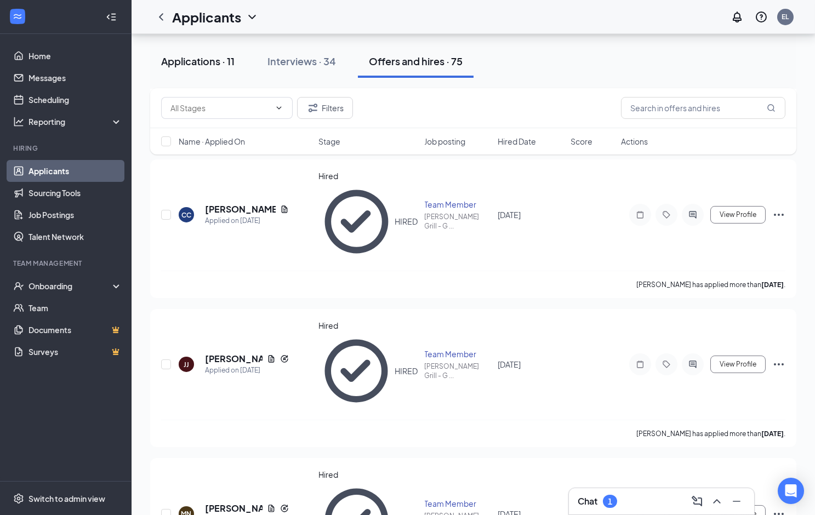
click at [218, 58] on div "Applications · 11" at bounding box center [197, 61] width 73 height 14
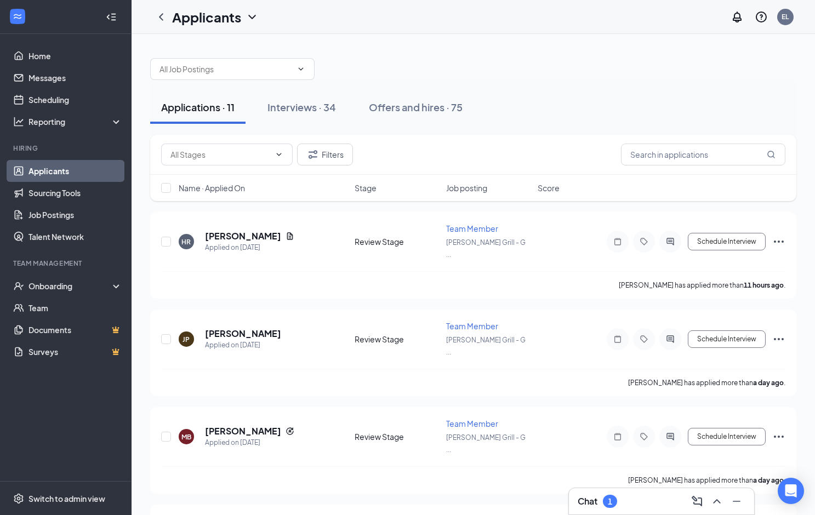
click at [591, 505] on h3 "Chat" at bounding box center [587, 501] width 20 height 12
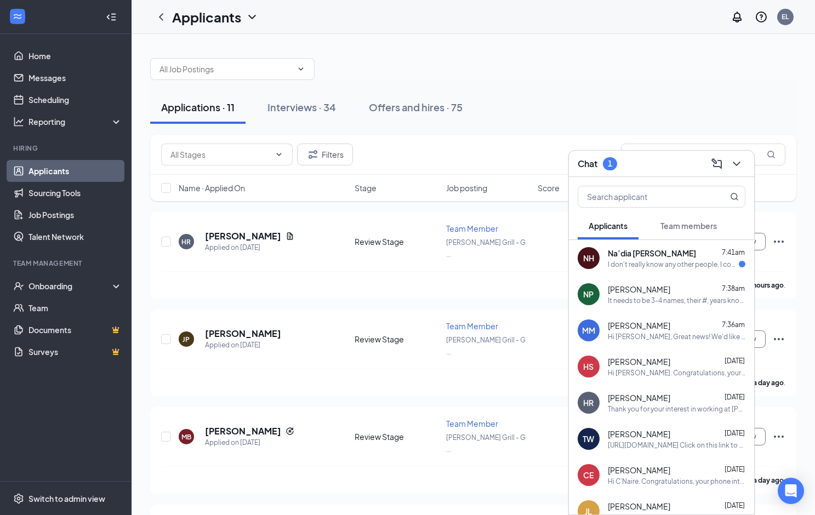
click at [644, 262] on div "I don't really know any other people, I could try to get my old managers number…" at bounding box center [673, 264] width 131 height 9
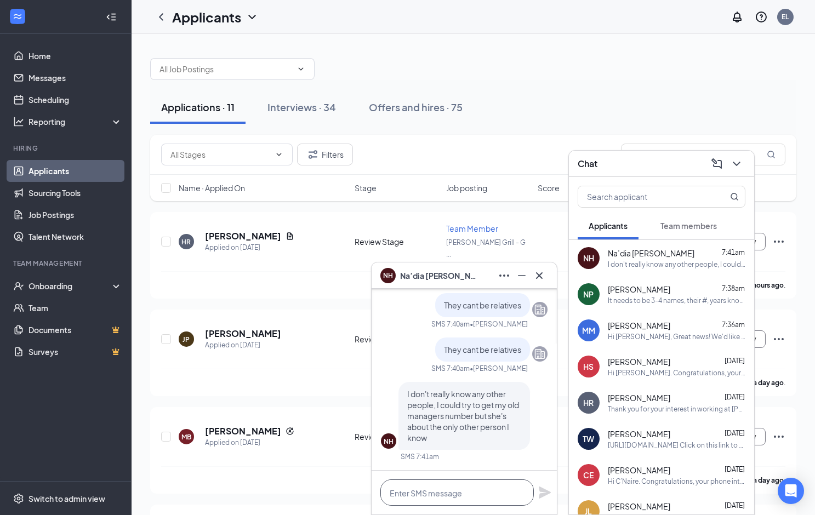
click at [442, 500] on textarea at bounding box center [456, 492] width 153 height 26
click at [543, 275] on icon "Cross" at bounding box center [539, 275] width 13 height 13
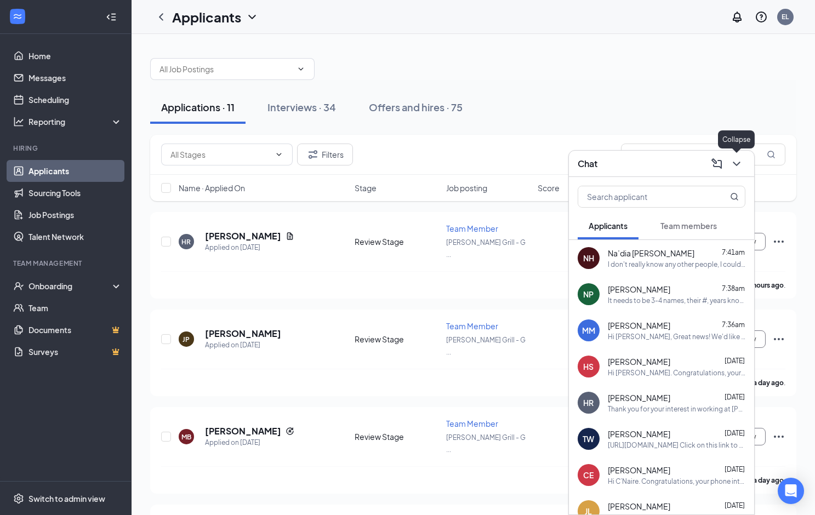
click at [734, 167] on icon "ChevronDown" at bounding box center [736, 163] width 13 height 13
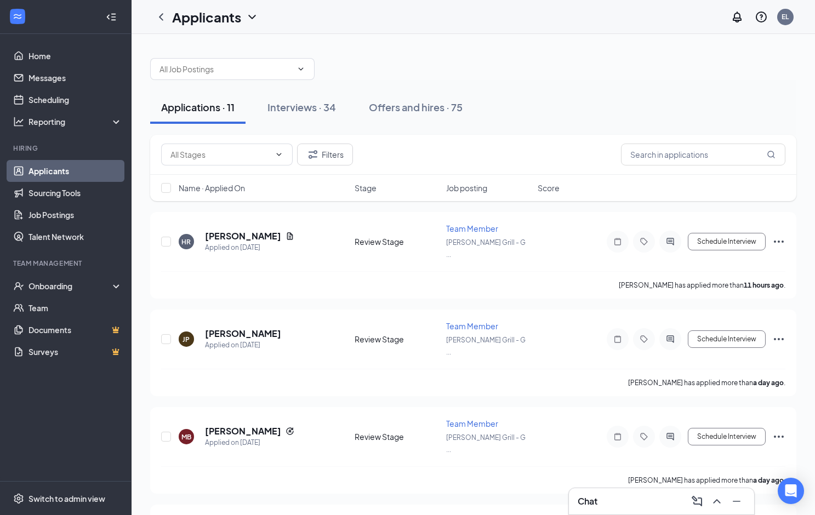
click at [676, 111] on div "Applications · 11 Interviews · 34 Offers and hires · 75" at bounding box center [473, 107] width 646 height 33
click at [605, 87] on div "Applications · 11 Interviews · 34 Offers and hires · 75" at bounding box center [473, 107] width 646 height 55
